Goal: Task Accomplishment & Management: Use online tool/utility

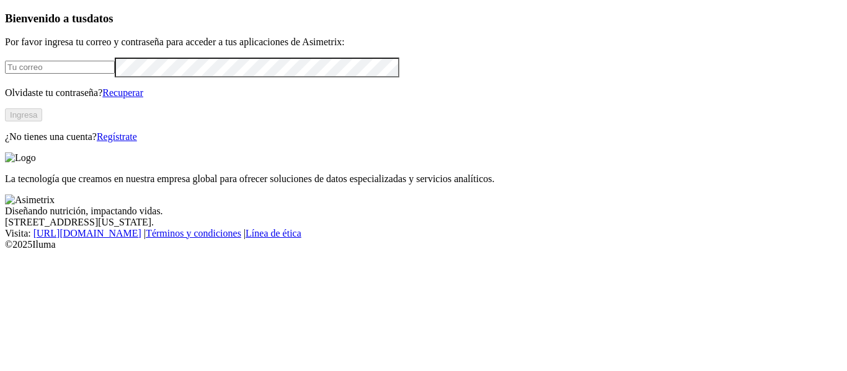
type input "[PERSON_NAME][EMAIL_ADDRESS][DOMAIN_NAME]"
click at [42, 122] on button "Ingresa" at bounding box center [23, 115] width 37 height 13
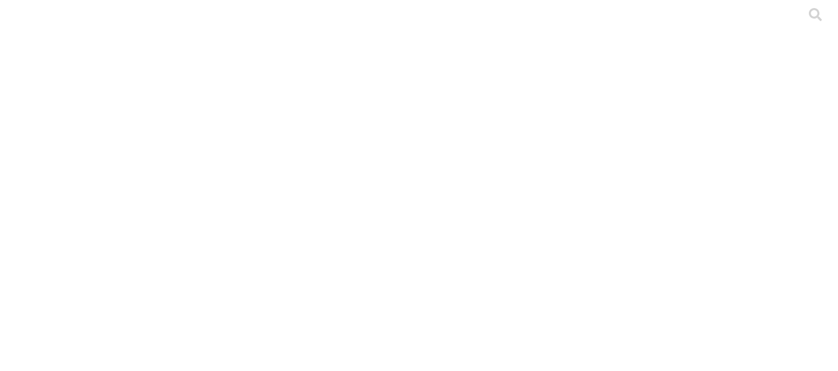
scroll to position [30, 0]
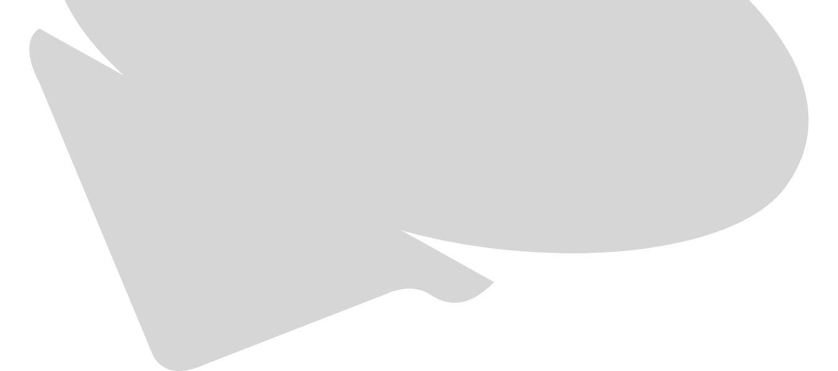
scroll to position [782, 0]
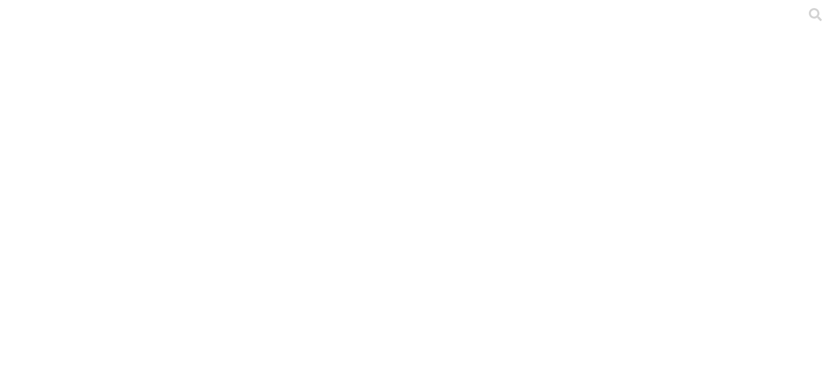
scroll to position [30, 0]
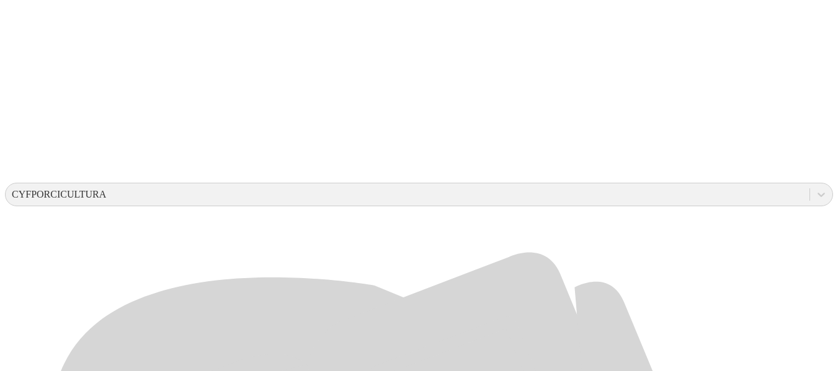
scroll to position [314, 0]
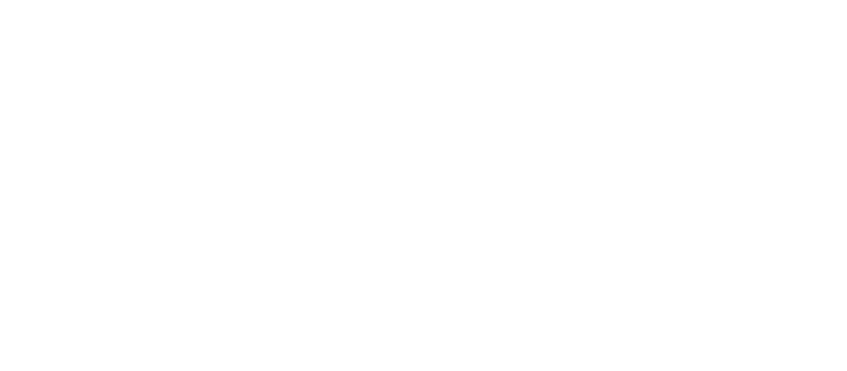
type input "General Julio 2025"
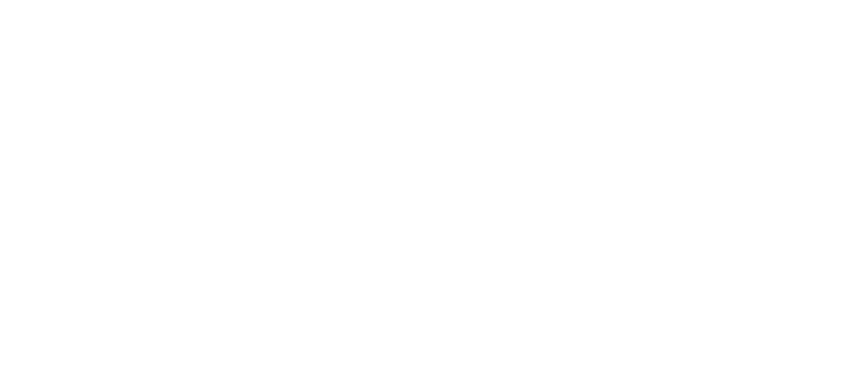
type input "Primerizas Julio 2025"
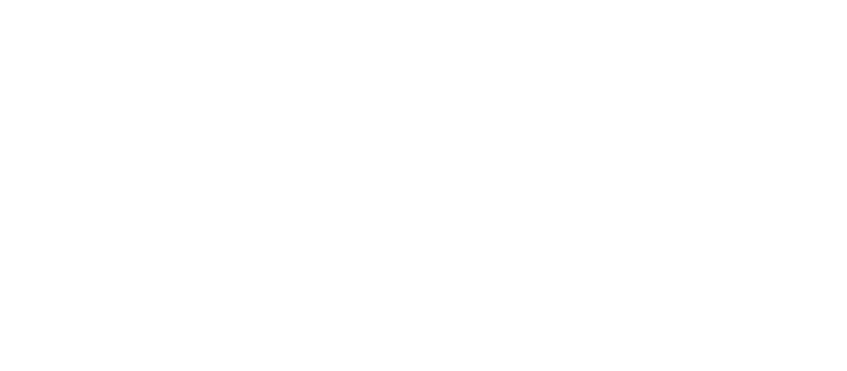
type input "Hembras Julio 2025"
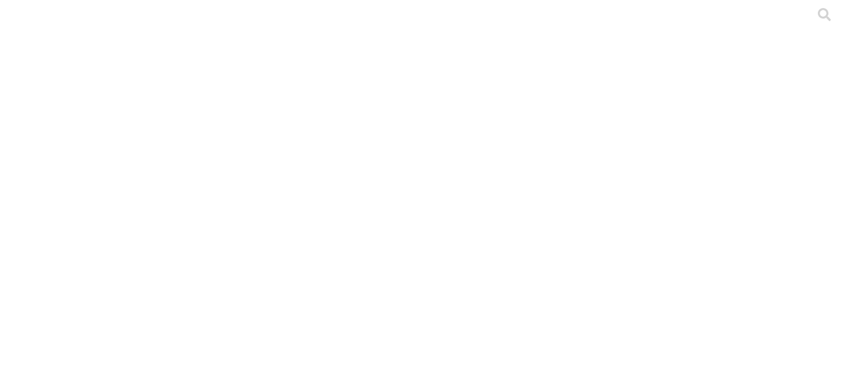
click at [329, 156] on div at bounding box center [428, 185] width 847 height 371
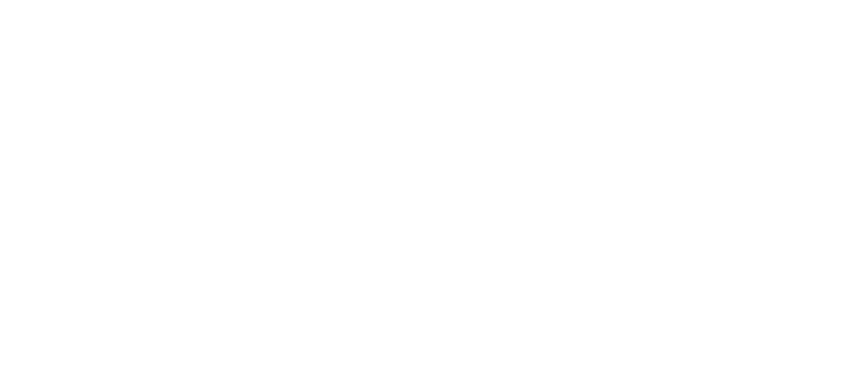
type input "Precebo Julio 2025"
